Goal: Information Seeking & Learning: Learn about a topic

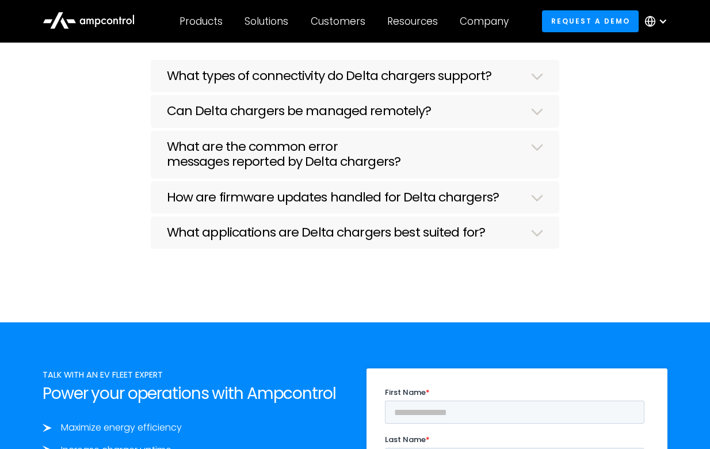
scroll to position [5150, 0]
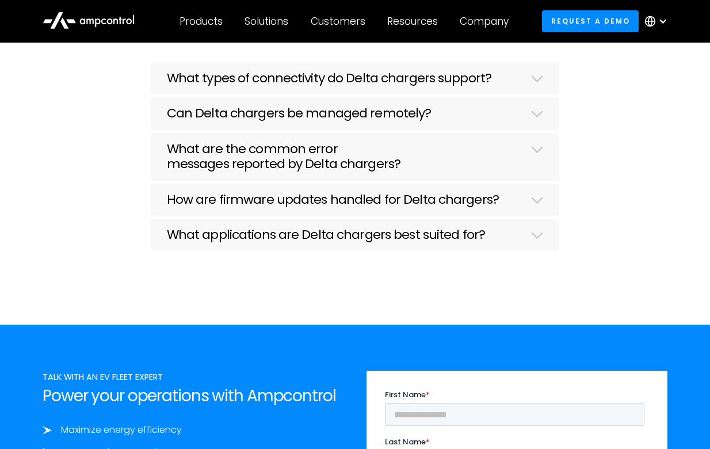
click at [281, 197] on h3 "How are firmware updates handled for Delta chargers?" at bounding box center [333, 199] width 332 height 15
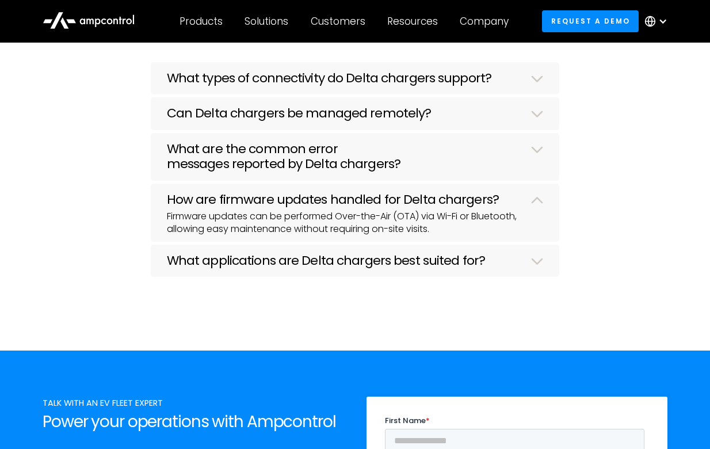
click at [281, 197] on h3 "How are firmware updates handled for Delta chargers?" at bounding box center [333, 199] width 332 height 15
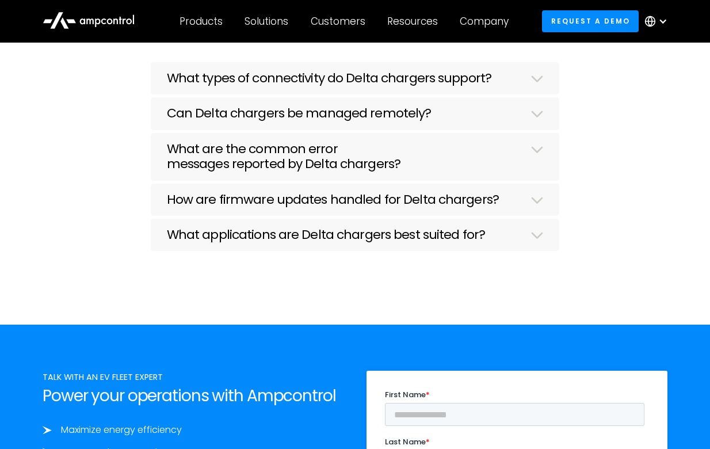
click at [280, 233] on h3 "What applications are Delta chargers best suited for?" at bounding box center [326, 234] width 318 height 15
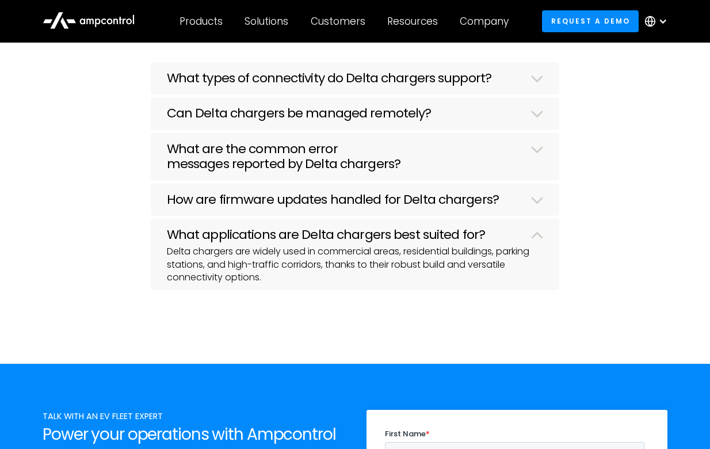
click at [279, 167] on h3 "What are the common error messages reported by Delta chargers?" at bounding box center [342, 156] width 351 height 30
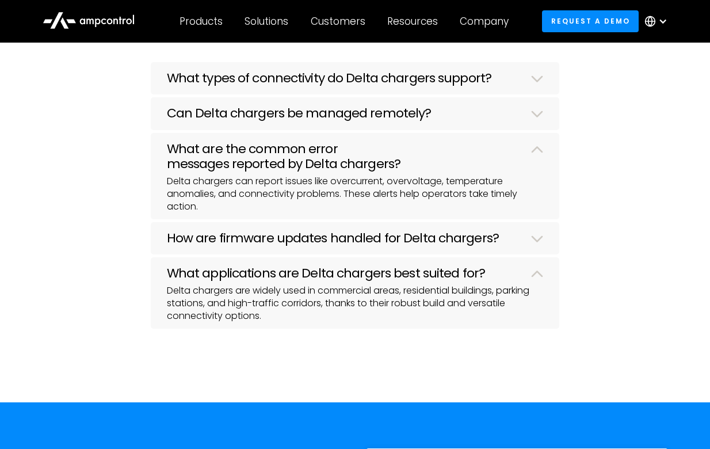
click at [283, 112] on h3 "Can Delta chargers be managed remotely?" at bounding box center [299, 113] width 265 height 15
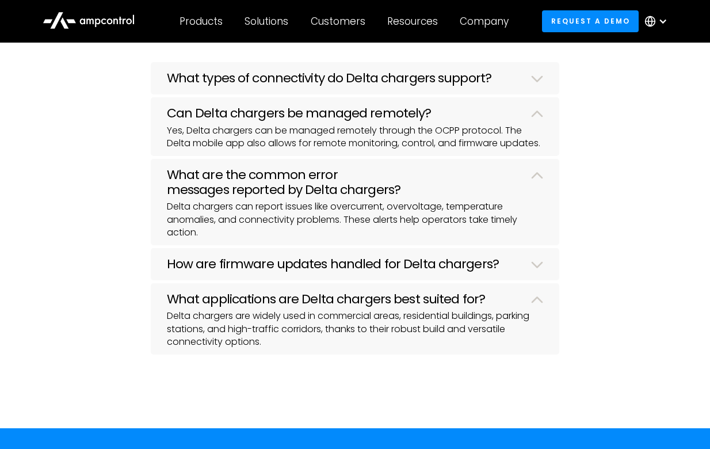
click at [292, 81] on h3 "What types of connectivity do Delta chargers support?" at bounding box center [329, 78] width 324 height 15
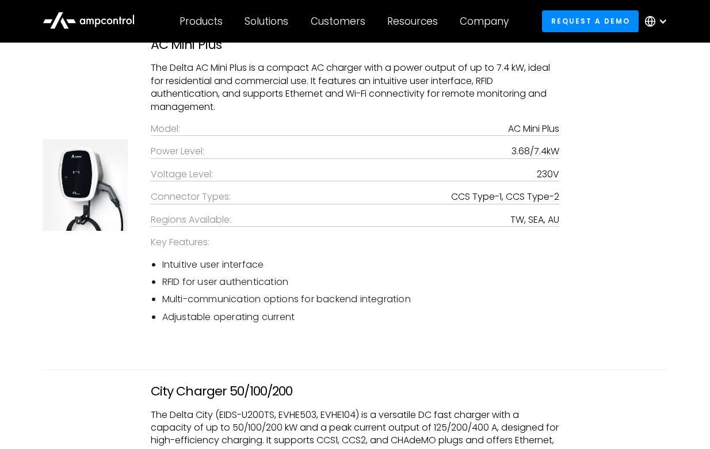
scroll to position [2669, 0]
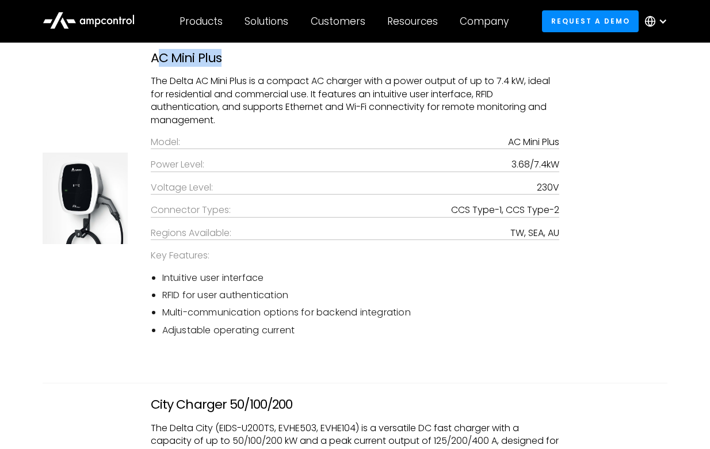
drag, startPoint x: 155, startPoint y: 56, endPoint x: 238, endPoint y: 58, distance: 82.8
click at [238, 58] on h3 "AC Mini Plus" at bounding box center [355, 58] width 409 height 15
click at [249, 55] on h3 "AC Mini Plus" at bounding box center [355, 58] width 409 height 15
drag, startPoint x: 231, startPoint y: 58, endPoint x: 146, endPoint y: 56, distance: 85.1
click at [146, 56] on div "AC Mini Plus The Delta AC Mini Plus is a compact AC charger with a power output…" at bounding box center [355, 198] width 432 height 295
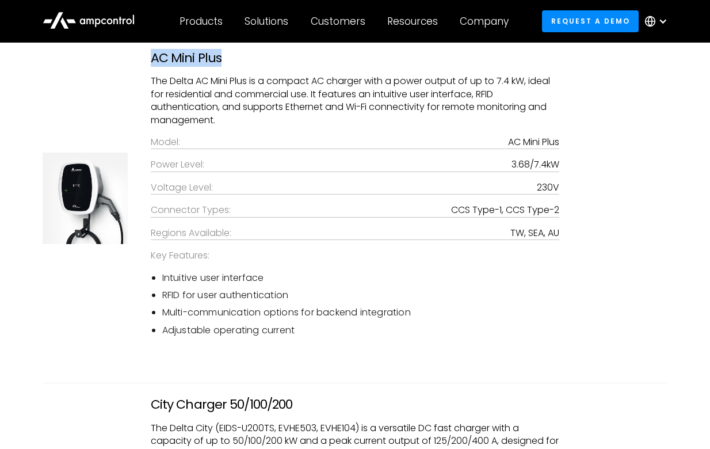
copy h3 "AC Mini Plus"
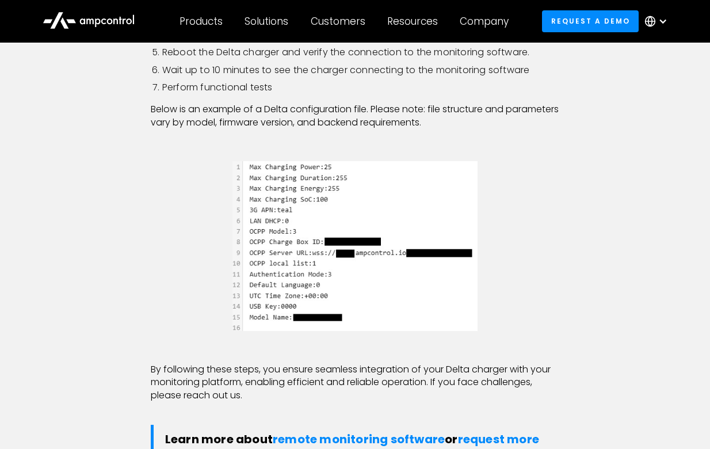
scroll to position [1411, 0]
